Goal: Task Accomplishment & Management: Manage account settings

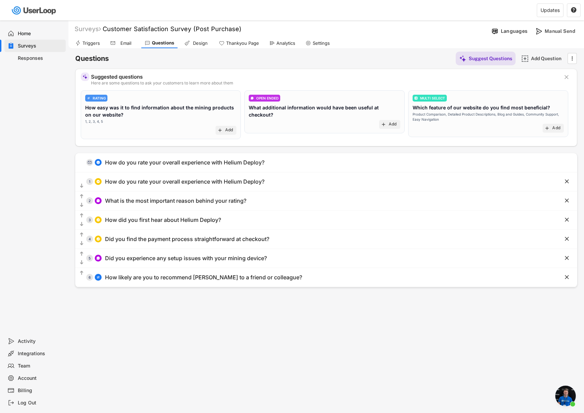
click at [343, 311] on div "Surveys Customer Satisfaction Survey (Post Purchase) Languages Manual Send Trig…" at bounding box center [325, 186] width 515 height 330
click at [25, 44] on div "Surveys" at bounding box center [40, 46] width 45 height 6
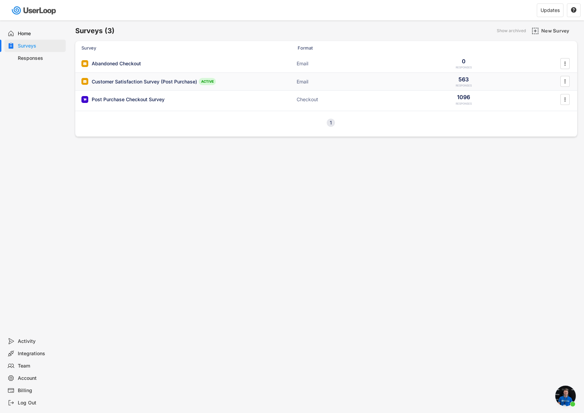
click at [240, 78] on div "Customer Satisfaction Survey (Post Purchase) ACTIVE Email 563 RESPONSES " at bounding box center [326, 82] width 502 height 18
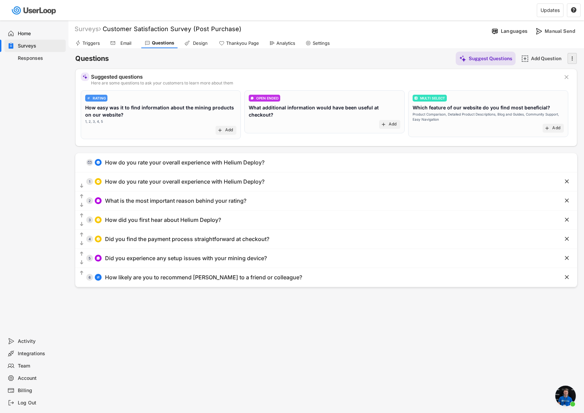
click at [568, 56] on icon "" at bounding box center [571, 58] width 7 height 10
click at [276, 59] on div "Questions Suggest Questions Add Question " at bounding box center [326, 59] width 502 height 14
click at [48, 44] on div "Surveys" at bounding box center [40, 46] width 45 height 6
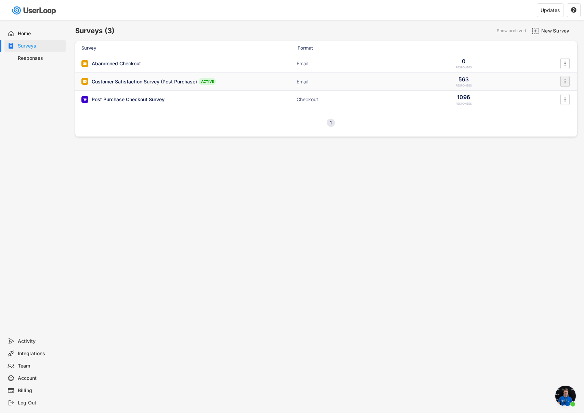
click at [562, 80] on icon "" at bounding box center [564, 81] width 7 height 10
click at [489, 192] on div "Surveys (3) Show archived New Survey Survey Format Responses Abandoned Checkout…" at bounding box center [325, 186] width 515 height 330
click at [461, 92] on div "Post Purchase Checkout Survey ACTIVE Checkout 1096 RESPONSES " at bounding box center [326, 100] width 502 height 18
click at [244, 79] on div "Customer Satisfaction Survey (Post Purchase) ACTIVE Email 563 RESPONSES " at bounding box center [326, 82] width 502 height 18
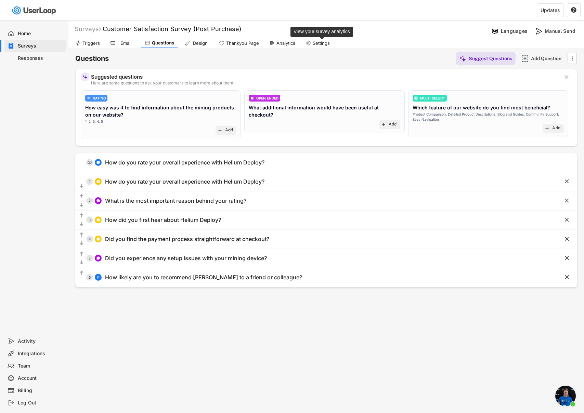
click at [315, 42] on div "Settings" at bounding box center [321, 43] width 17 height 6
select select ""weekly""
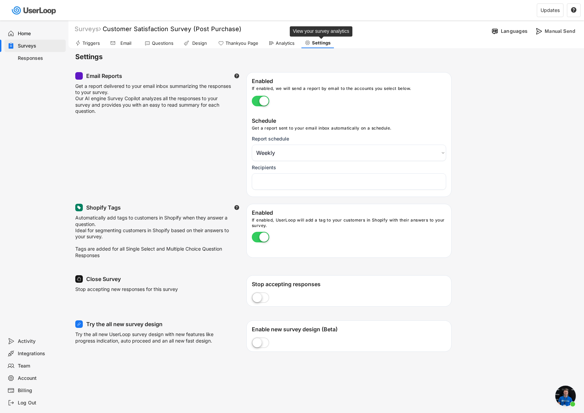
select select "1348695171700984260__LOOKUP__1746709089788x170909899359195780"
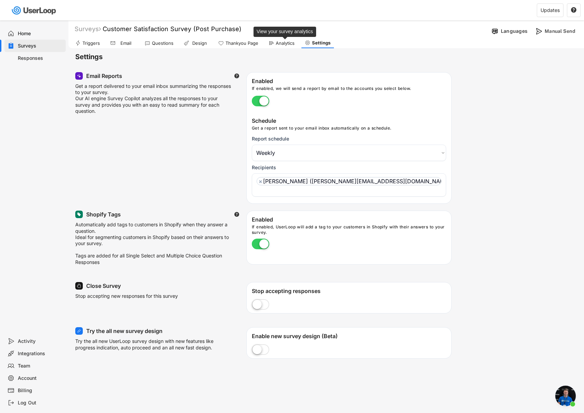
click at [282, 45] on div "Analytics" at bounding box center [285, 43] width 19 height 6
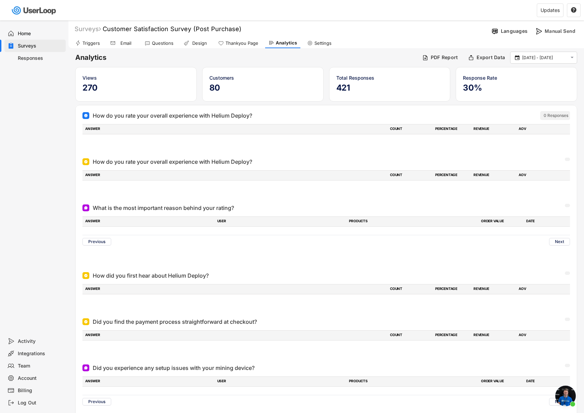
click at [88, 43] on div "Triggers" at bounding box center [90, 43] width 17 height 6
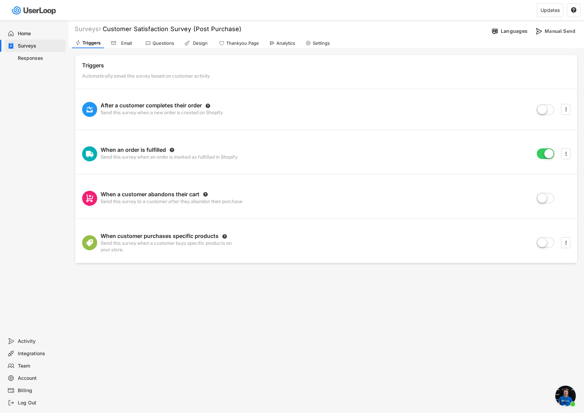
click at [121, 42] on div "Email" at bounding box center [126, 43] width 17 height 6
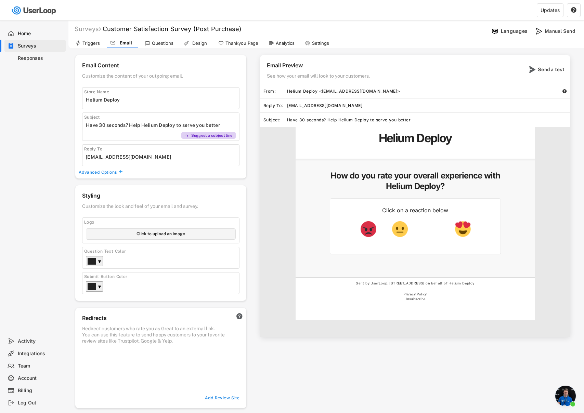
click at [100, 42] on div "Triggers" at bounding box center [87, 43] width 31 height 10
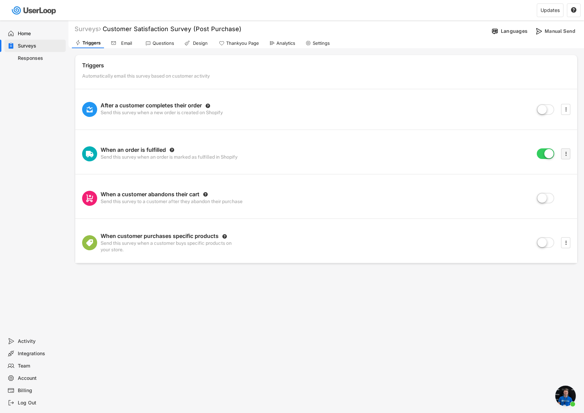
click at [567, 152] on icon "" at bounding box center [565, 154] width 7 height 10
select select ""in_7_days""
click at [547, 154] on label at bounding box center [545, 154] width 21 height 15
click at [0, 0] on input "checkbox" at bounding box center [0, 0] width 0 height 0
click at [322, 352] on div "Surveys (3) Show archived New Survey Survey Format Responses Customer Satisfact…" at bounding box center [292, 206] width 584 height 413
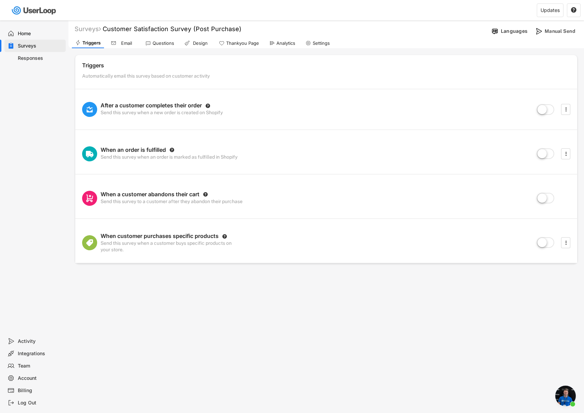
click at [126, 47] on div "Email" at bounding box center [122, 43] width 31 height 10
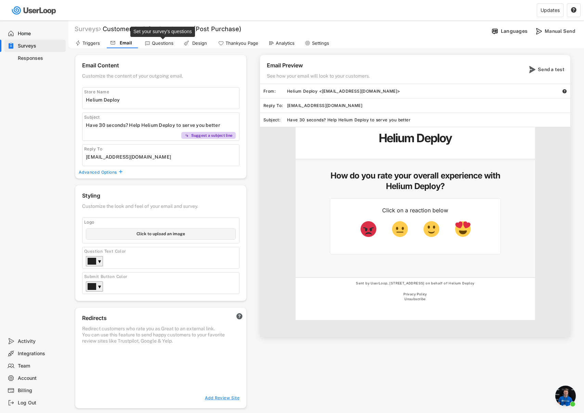
click at [169, 40] on div "Questions" at bounding box center [163, 43] width 22 height 6
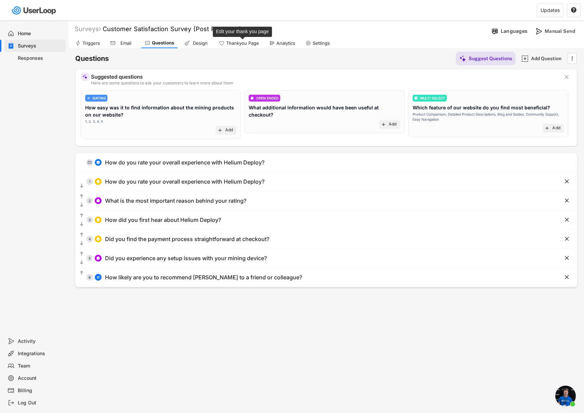
click at [242, 42] on div "Thankyou Page" at bounding box center [242, 43] width 33 height 6
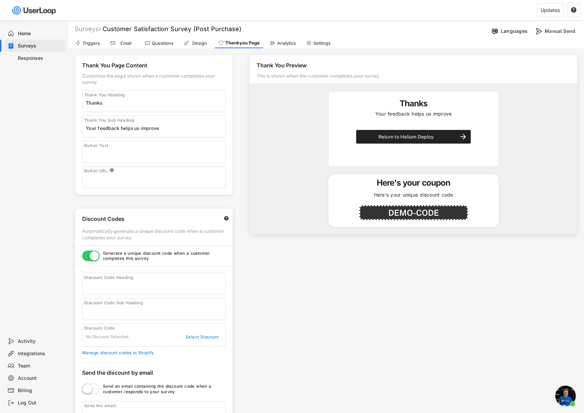
click at [44, 43] on div "Surveys" at bounding box center [40, 46] width 45 height 6
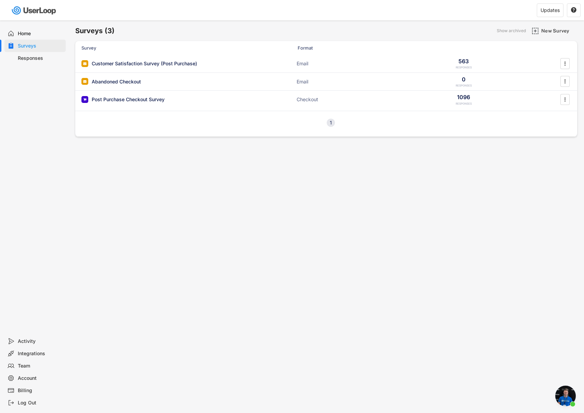
click at [195, 166] on div "Surveys (3) Show archived New Survey Survey Format Responses Customer Satisfact…" at bounding box center [325, 186] width 515 height 330
click at [185, 161] on div "Surveys (3) Show archived New Survey Survey Format Responses Customer Satisfact…" at bounding box center [325, 186] width 515 height 330
